Goal: Task Accomplishment & Management: Use online tool/utility

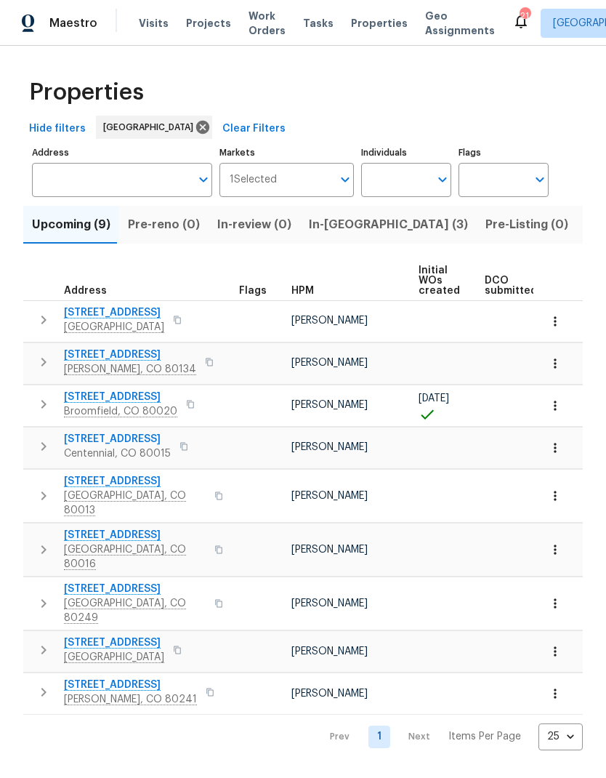
click at [154, 27] on span "Visits" at bounding box center [154, 23] width 30 height 15
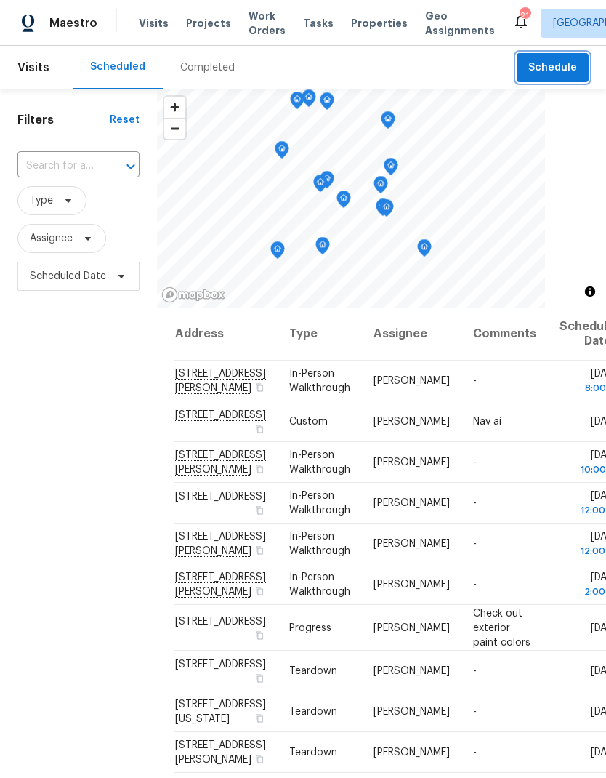
click at [553, 68] on span "Schedule" at bounding box center [553, 68] width 49 height 18
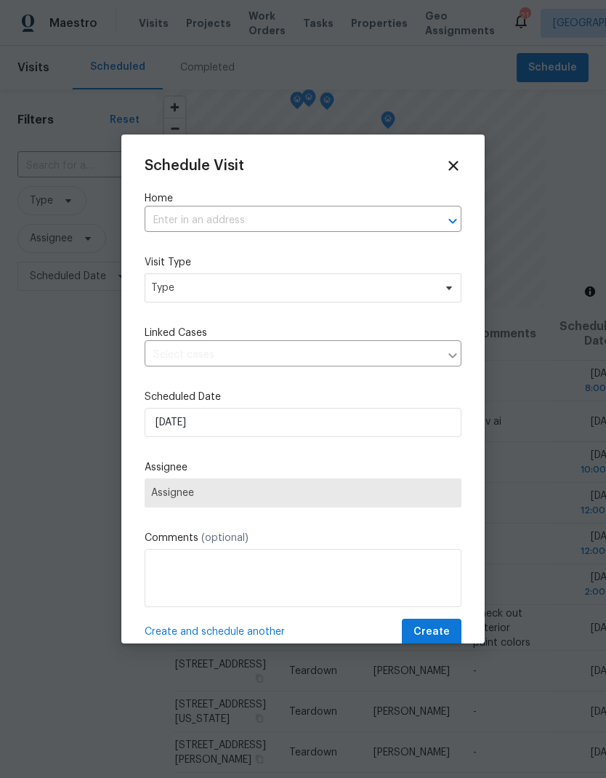
click at [190, 226] on input "text" at bounding box center [283, 220] width 276 height 23
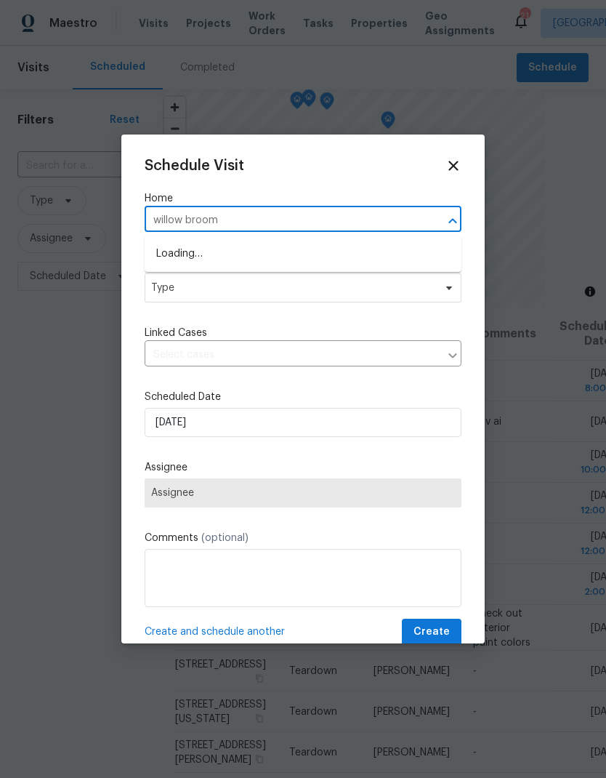
type input "willow broom"
click at [212, 280] on li "[STREET_ADDRESS]" at bounding box center [303, 279] width 317 height 25
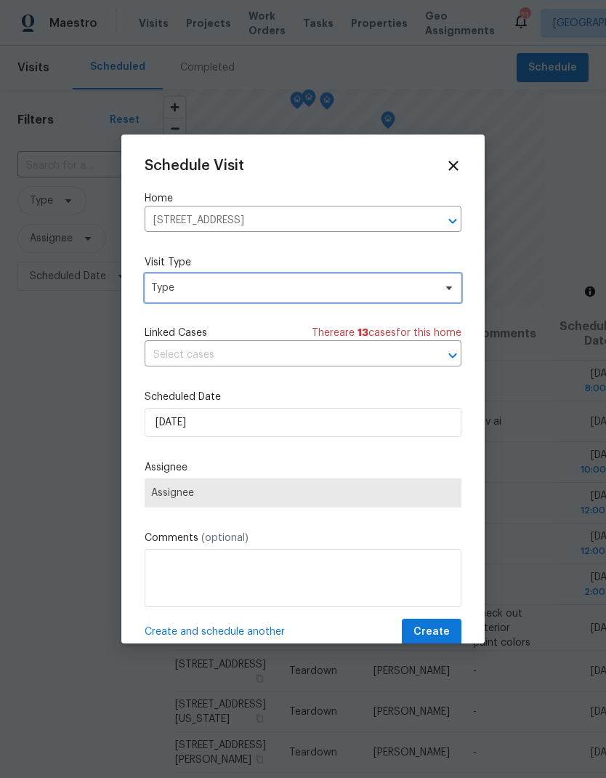
click at [189, 290] on span "Type" at bounding box center [292, 288] width 283 height 15
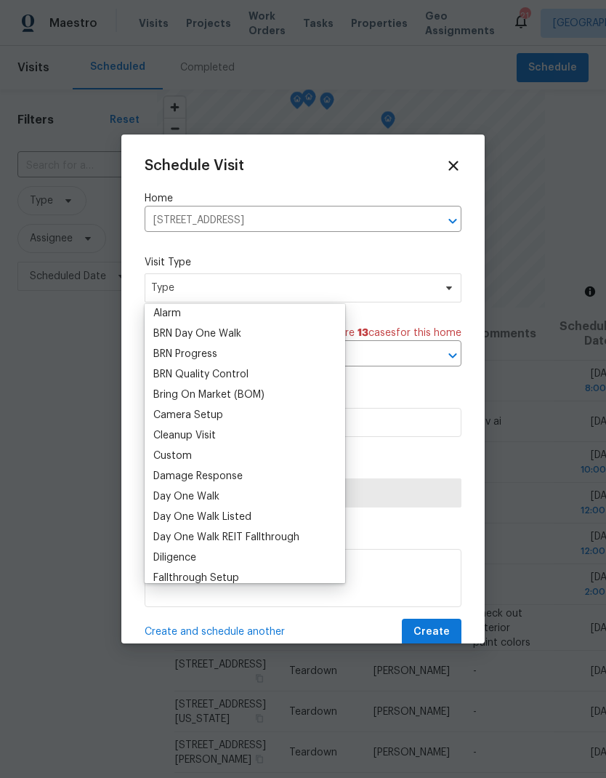
scroll to position [105, 0]
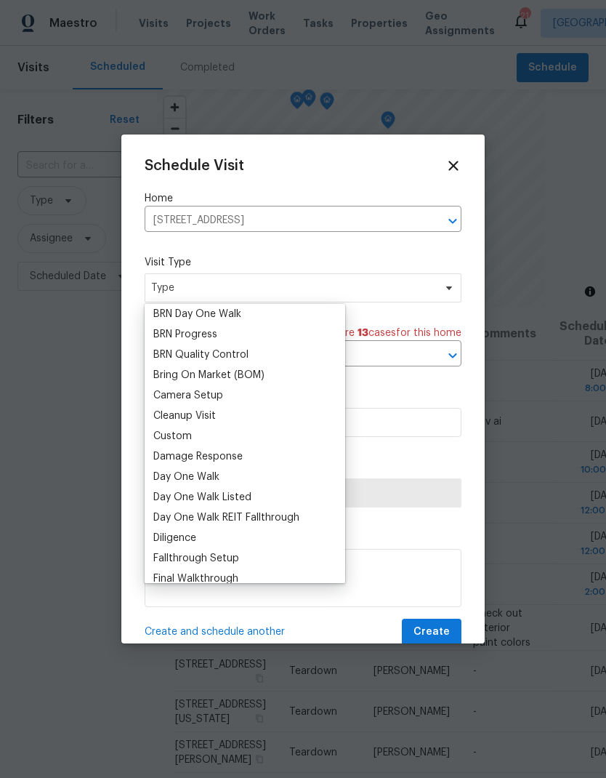
click at [174, 438] on div "Custom" at bounding box center [172, 436] width 39 height 15
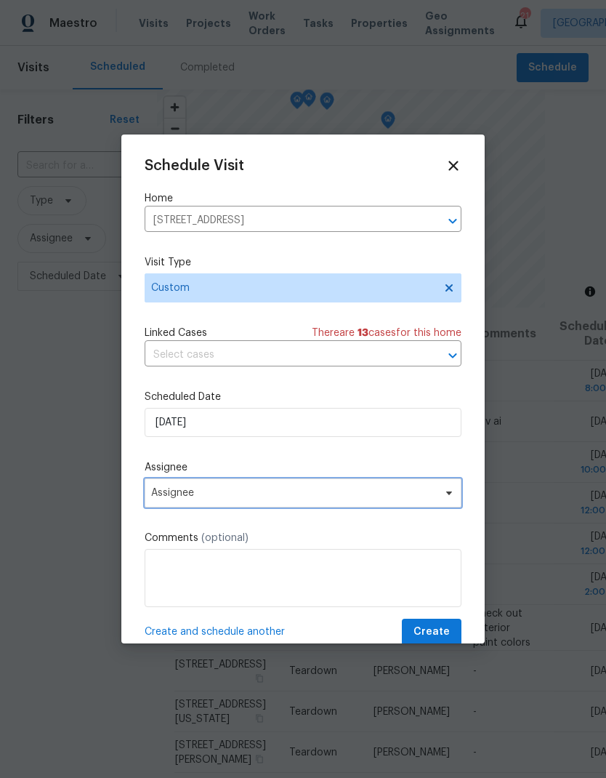
click at [177, 497] on span "Assignee" at bounding box center [293, 493] width 285 height 12
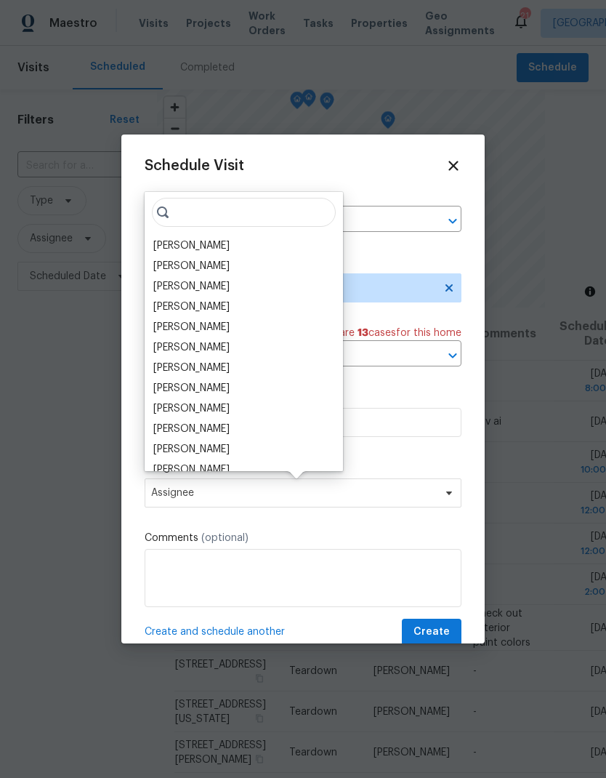
click at [180, 247] on div "[PERSON_NAME]" at bounding box center [191, 245] width 76 height 15
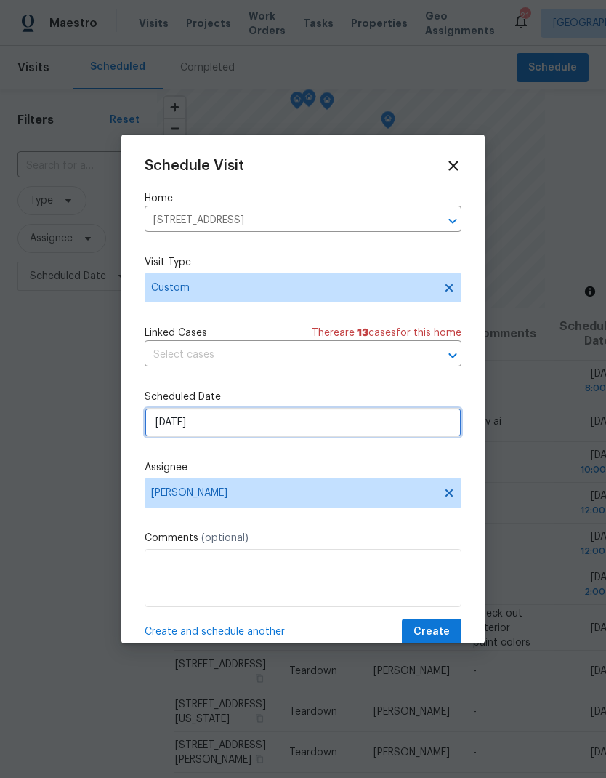
click at [215, 430] on input "[DATE]" at bounding box center [303, 422] width 317 height 29
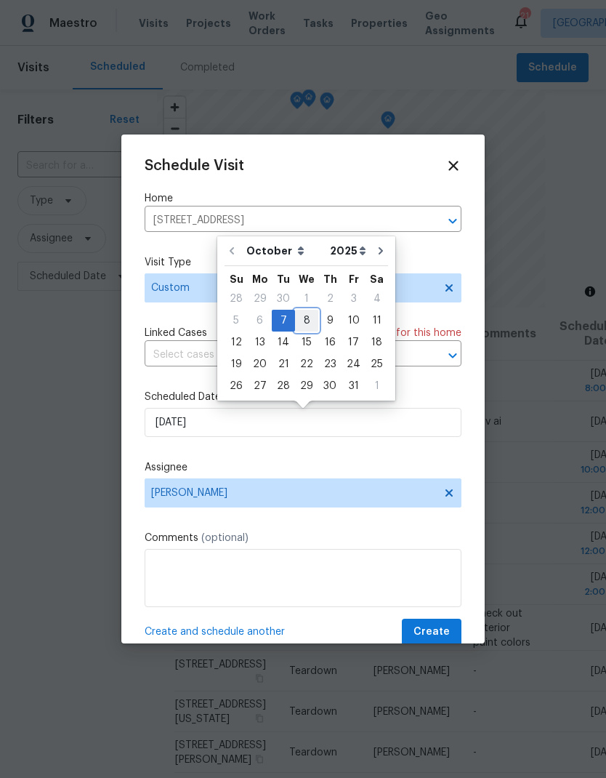
click at [302, 316] on div "8" at bounding box center [306, 320] width 23 height 20
type input "[DATE]"
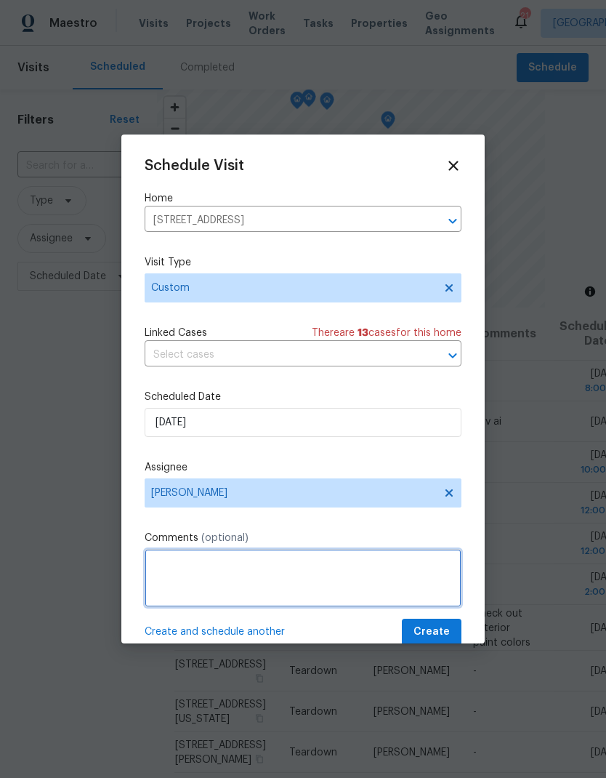
click at [184, 568] on textarea at bounding box center [303, 578] width 317 height 58
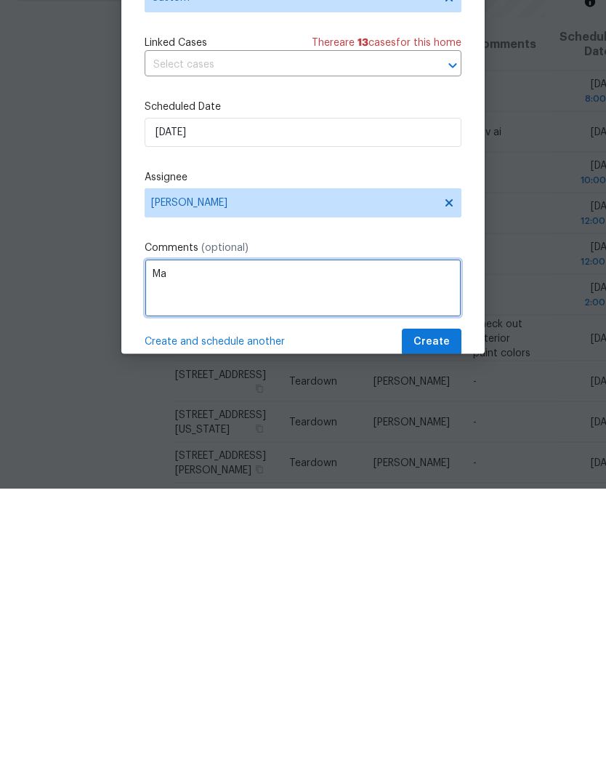
type textarea "M"
type textarea "Nav ai"
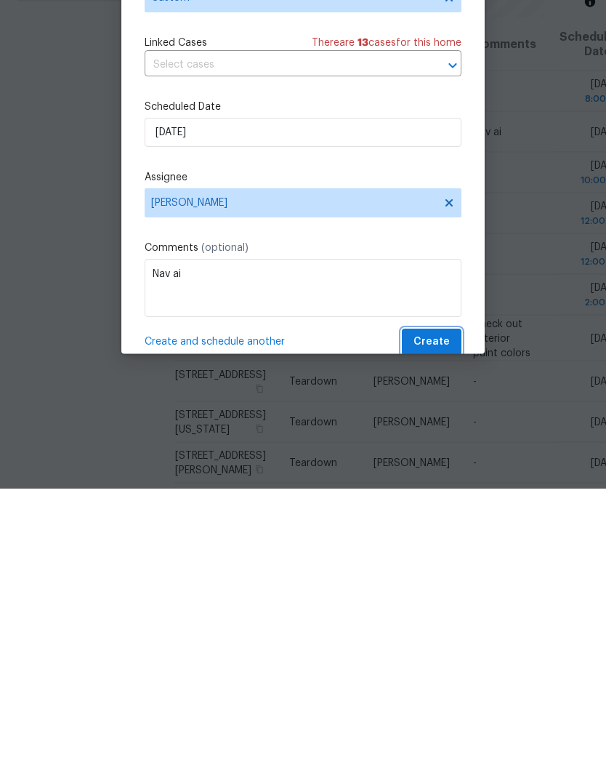
click at [447, 623] on span "Create" at bounding box center [432, 632] width 36 height 18
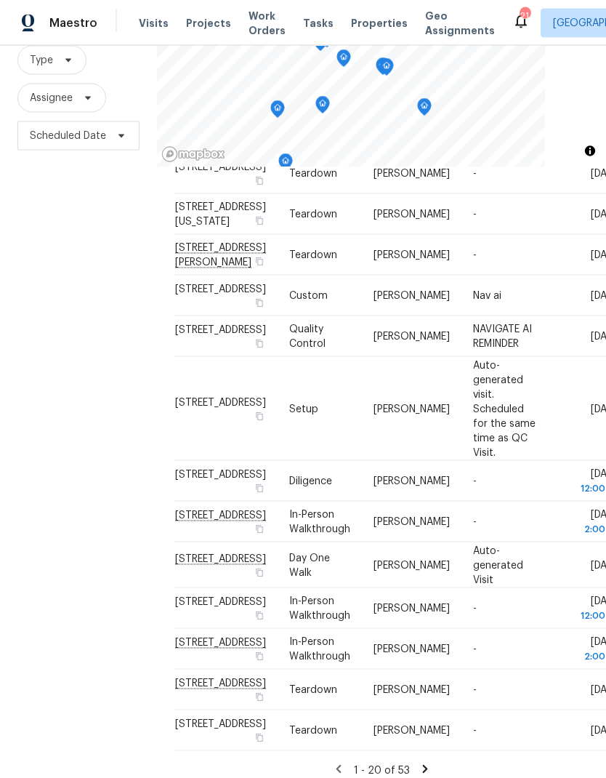
scroll to position [58, 0]
